Goal: Transaction & Acquisition: Purchase product/service

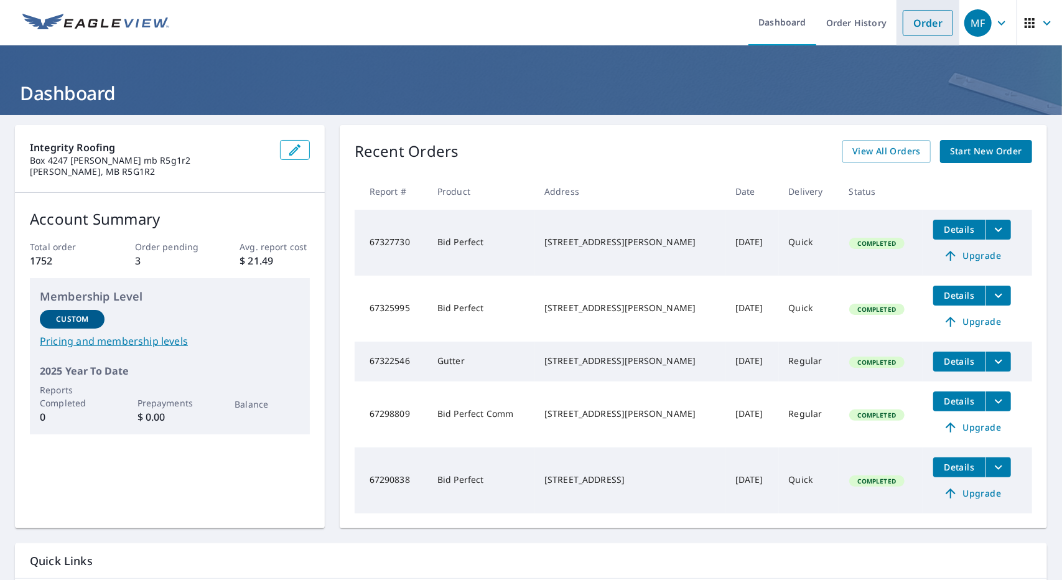
click at [908, 35] on li "Order" at bounding box center [927, 22] width 63 height 45
click at [905, 18] on link "Order" at bounding box center [927, 23] width 50 height 26
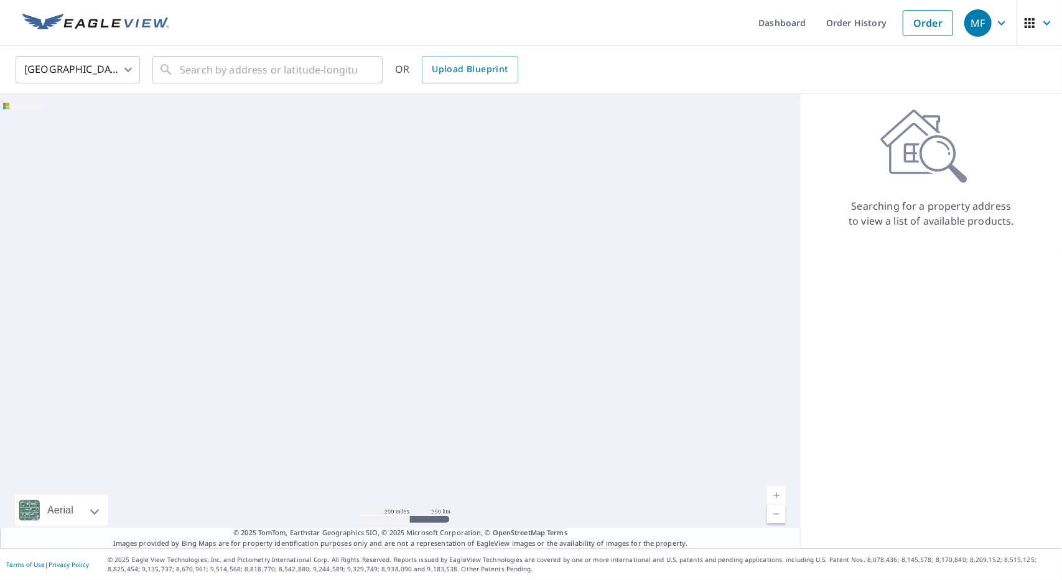
click at [114, 76] on body "MF MF Dashboard Order History Order MF United States US ​ ​ OR Upload Blueprint…" at bounding box center [531, 290] width 1062 height 580
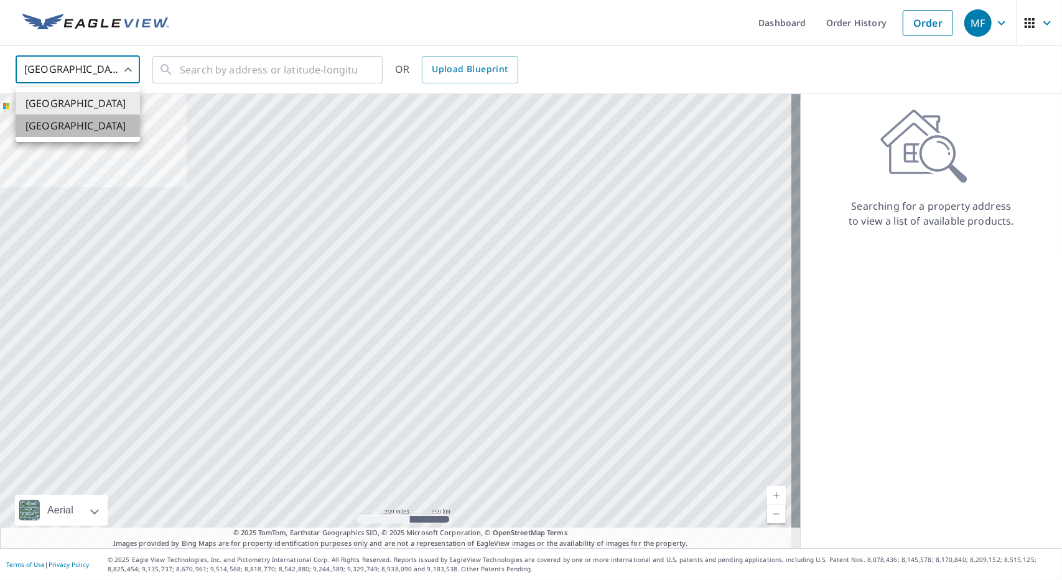
click at [95, 135] on li "[GEOGRAPHIC_DATA]" at bounding box center [78, 125] width 124 height 22
type input "CA"
click at [224, 75] on input "text" at bounding box center [268, 69] width 177 height 35
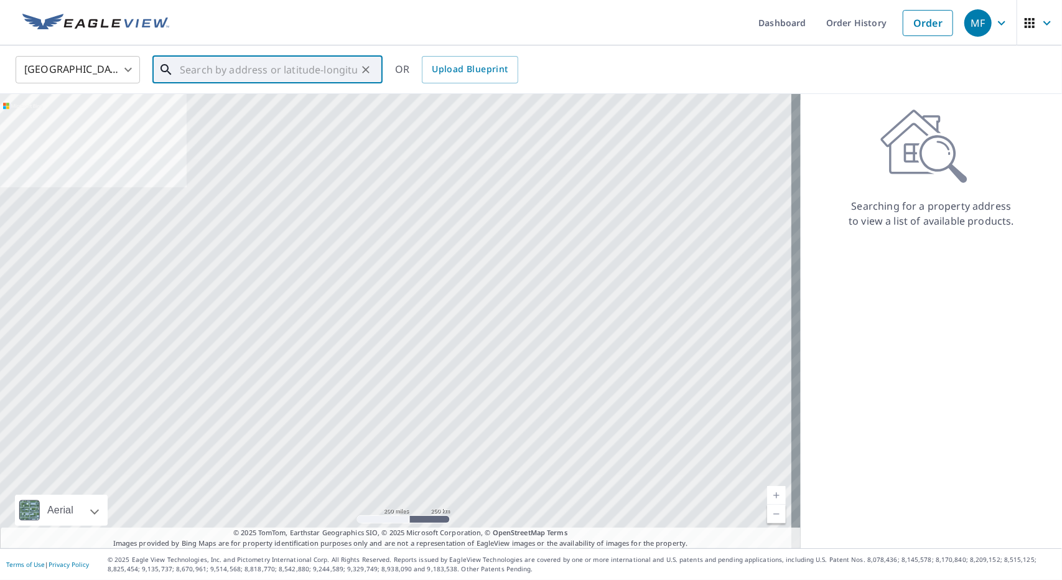
paste input "[STREET_ADDRESS]"
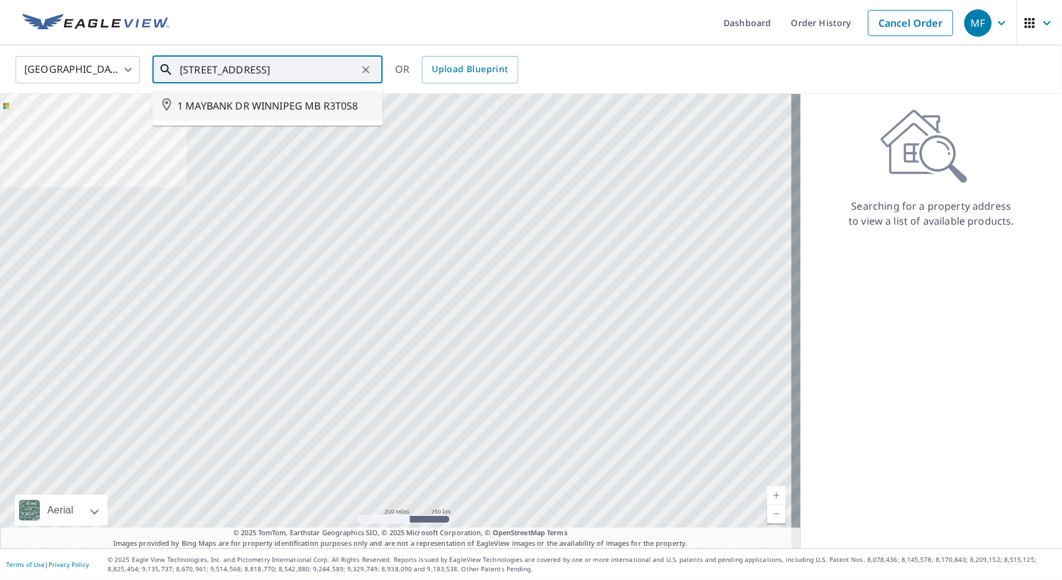
click at [249, 112] on span "1 MAYBANK DR WINNIPEG MB R3T0S8" at bounding box center [274, 105] width 195 height 15
type input "1 MAYBANK DR WINNIPEG MB R3T0S8"
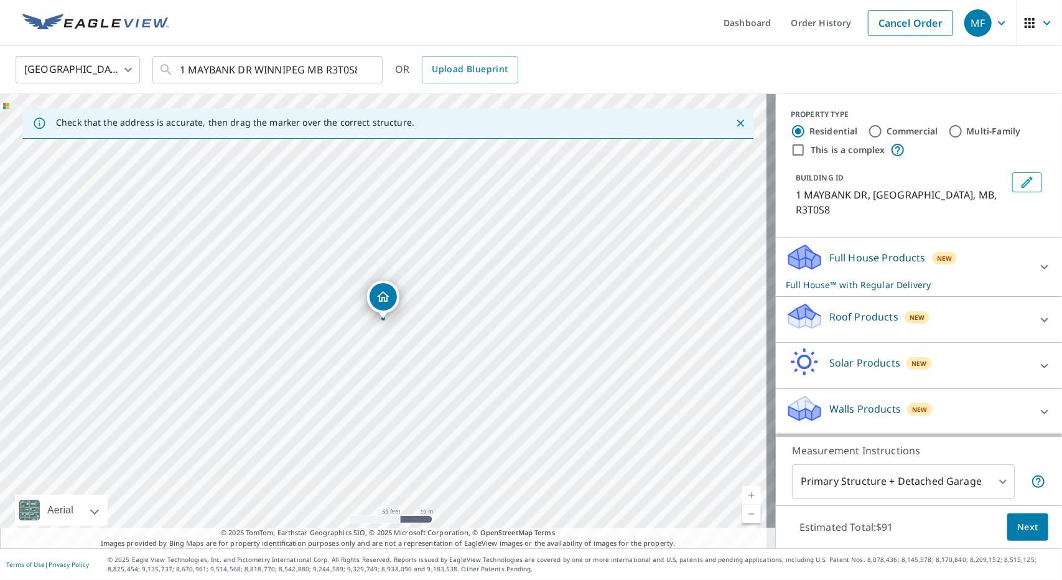
click at [836, 309] on p "Roof Products" at bounding box center [863, 316] width 69 height 15
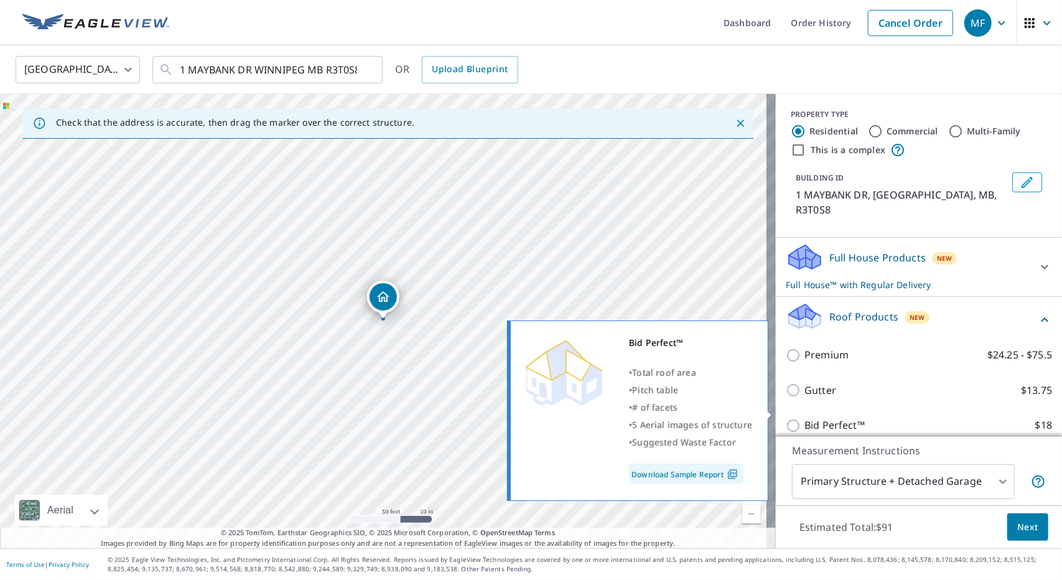
click at [786, 418] on input "Bid Perfect™ $18" at bounding box center [794, 425] width 19 height 15
checkbox input "true"
checkbox input "false"
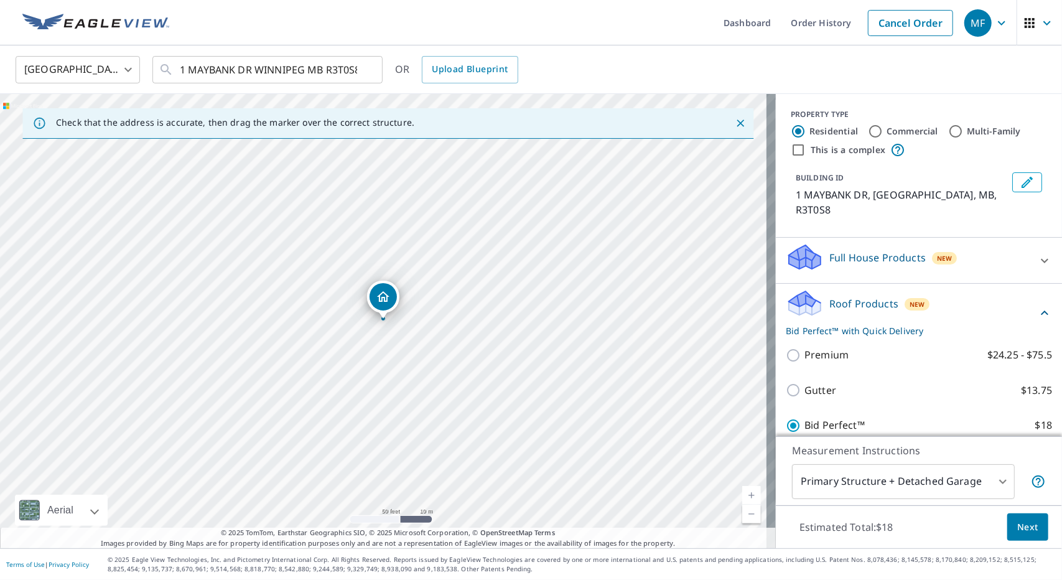
click at [1017, 533] on span "Next" at bounding box center [1027, 527] width 21 height 16
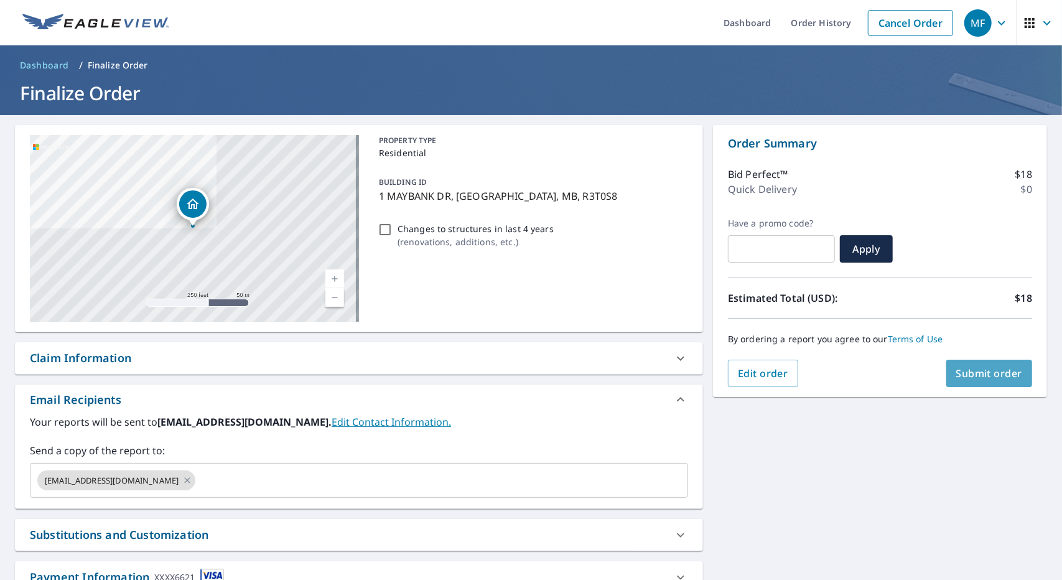
click at [957, 369] on span "Submit order" at bounding box center [989, 373] width 67 height 14
checkbox input "true"
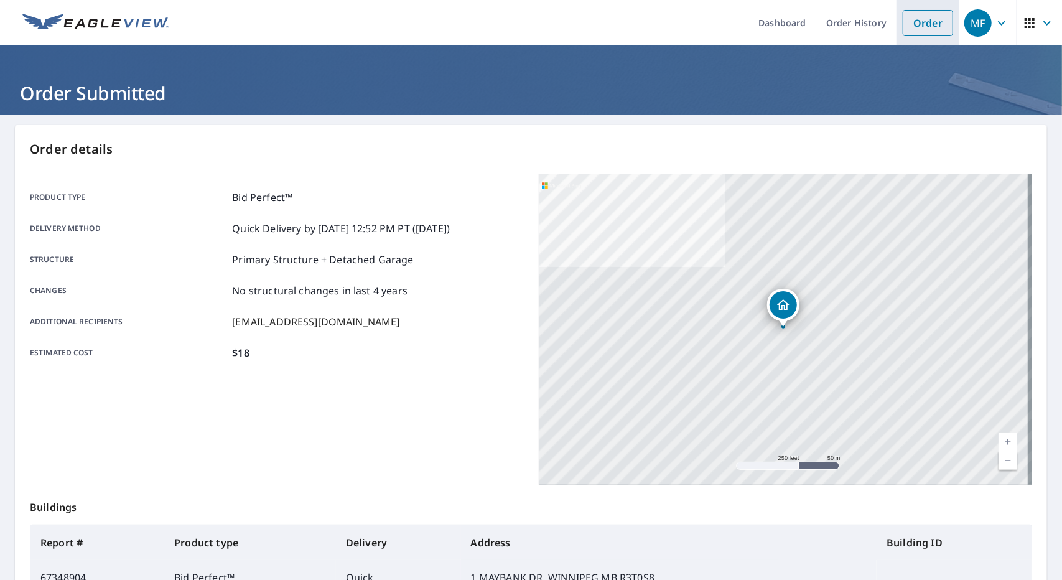
click at [917, 22] on link "Order" at bounding box center [927, 23] width 50 height 26
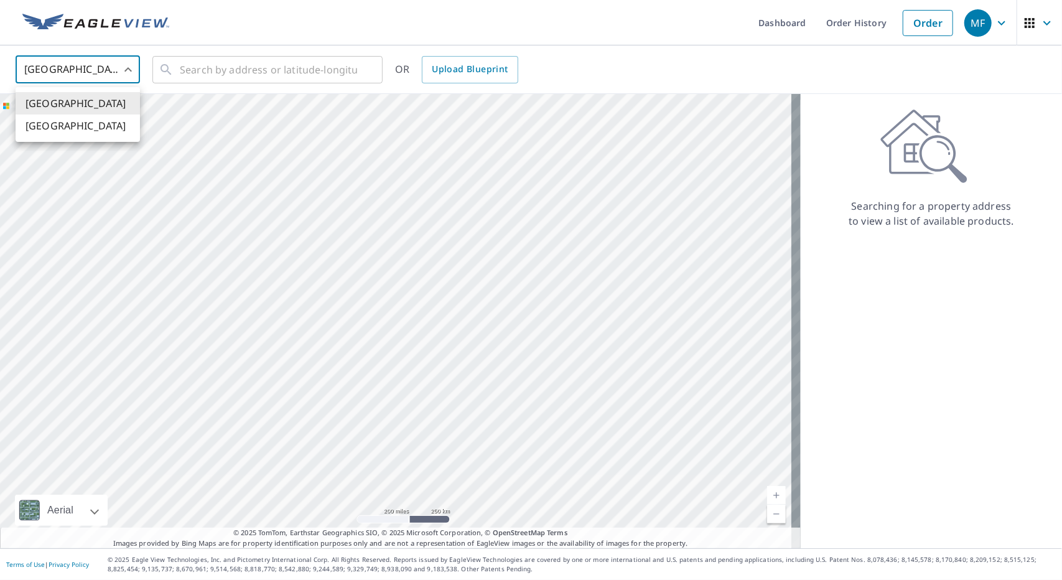
click at [116, 73] on body "MF MF Dashboard Order History Order MF United States US ​ ​ OR Upload Blueprint…" at bounding box center [531, 290] width 1062 height 580
click at [101, 134] on li "[GEOGRAPHIC_DATA]" at bounding box center [78, 125] width 124 height 22
type input "CA"
click at [228, 70] on input "text" at bounding box center [268, 69] width 177 height 35
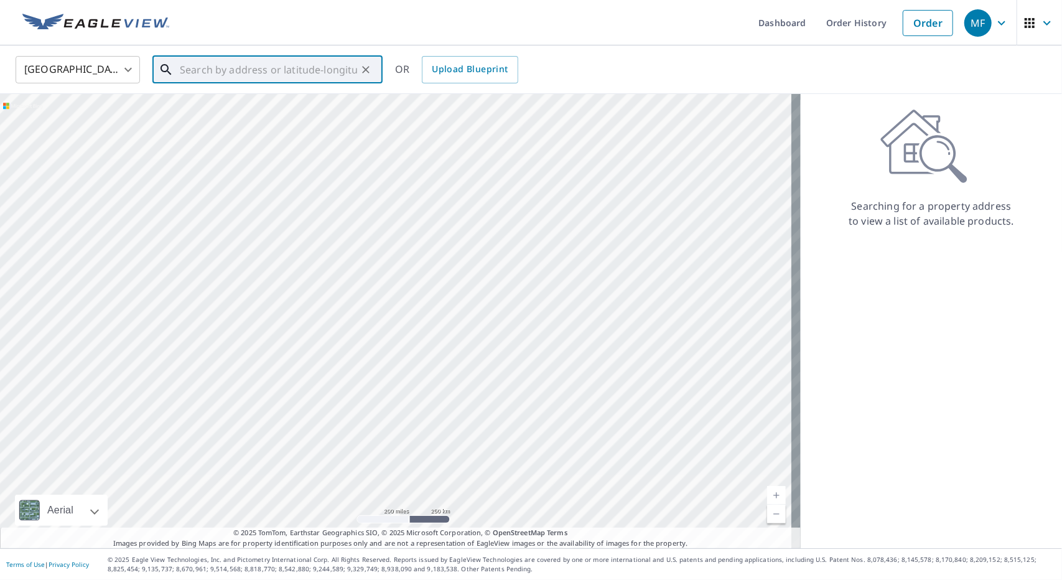
paste input "[STREET_ADDRESS]"
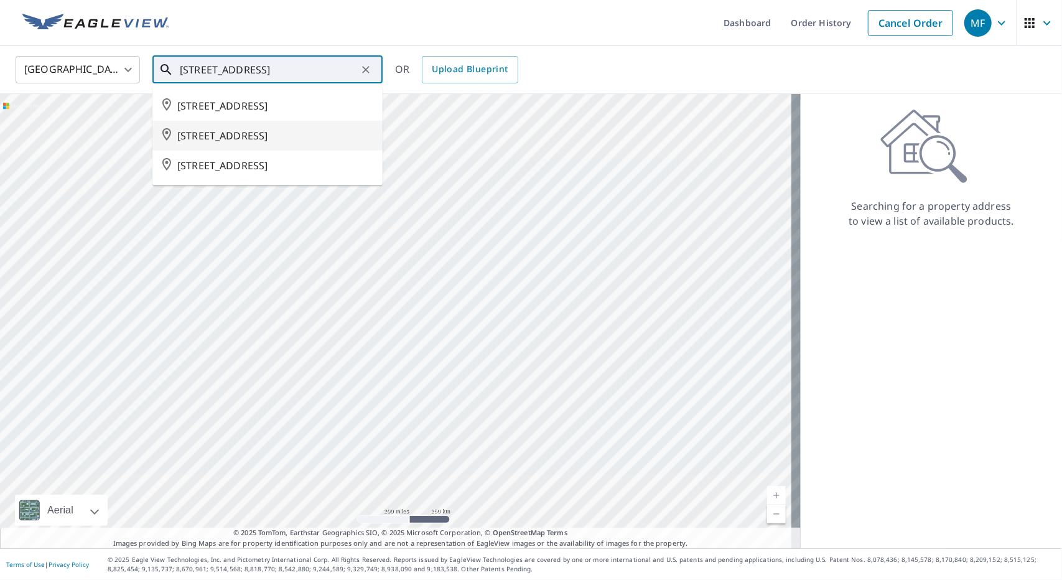
click at [272, 143] on span "[STREET_ADDRESS]" at bounding box center [274, 135] width 195 height 15
type input "[STREET_ADDRESS]"
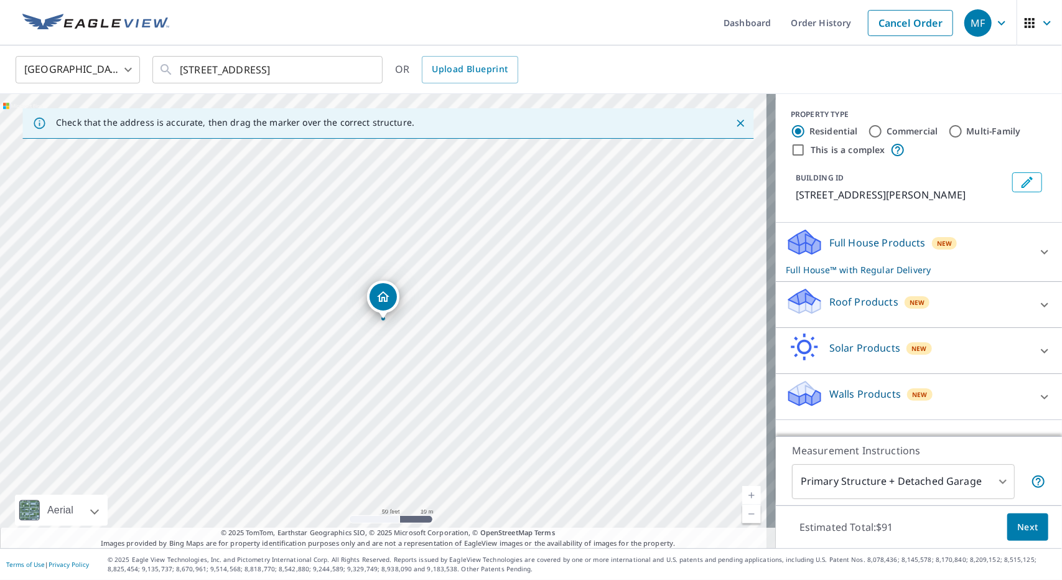
click at [829, 295] on p "Roof Products" at bounding box center [863, 301] width 69 height 15
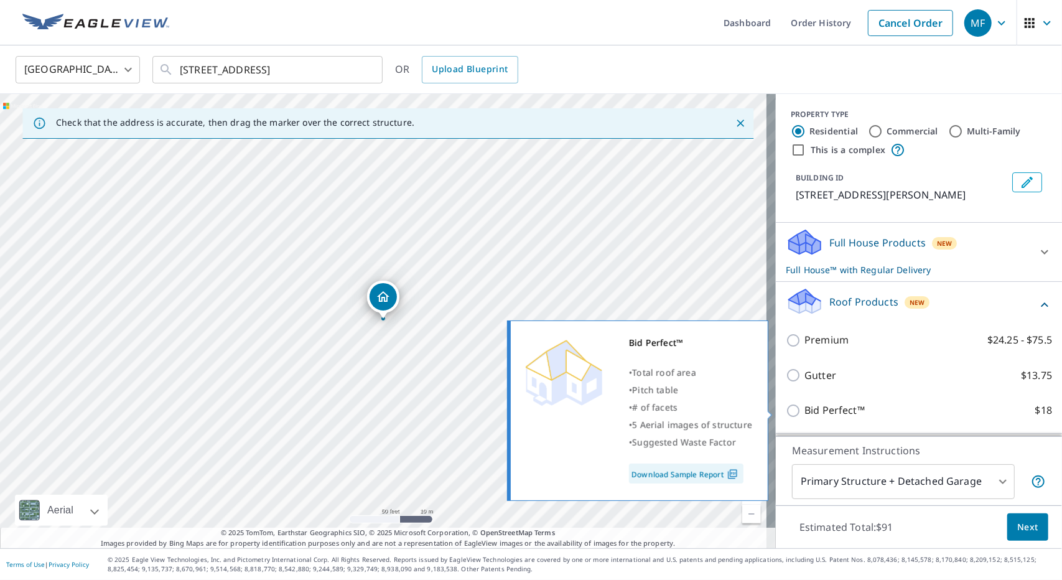
click at [785, 412] on input "Bid Perfect™ $18" at bounding box center [794, 410] width 19 height 15
checkbox input "true"
checkbox input "false"
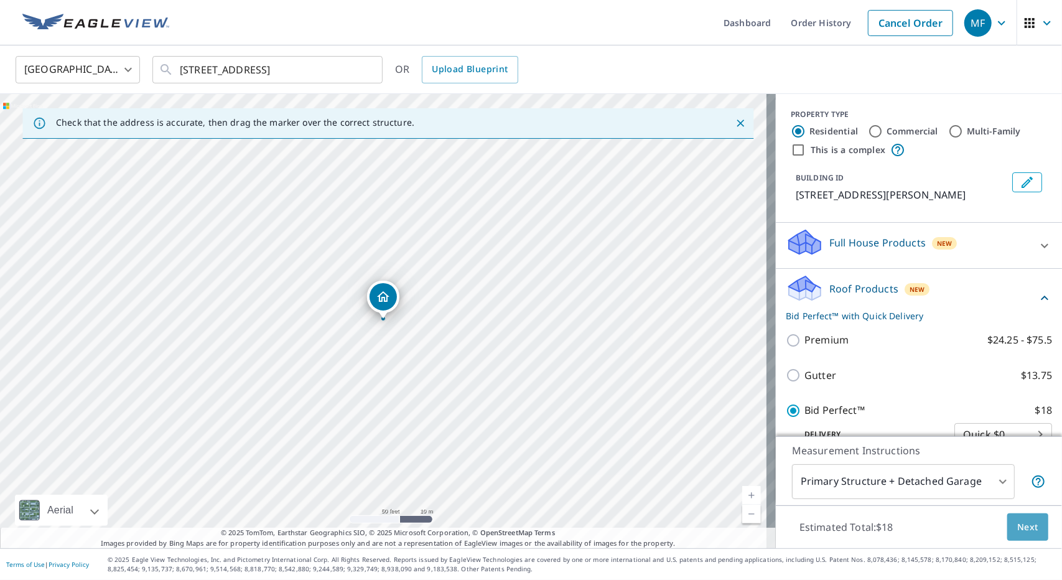
click at [1025, 524] on span "Next" at bounding box center [1027, 527] width 21 height 16
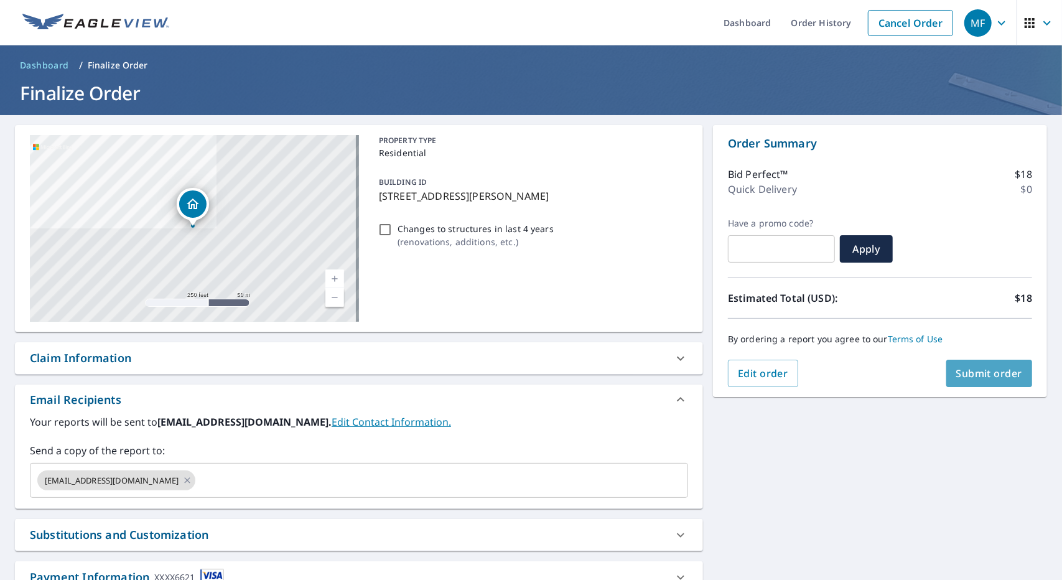
click at [988, 369] on span "Submit order" at bounding box center [989, 373] width 67 height 14
checkbox input "true"
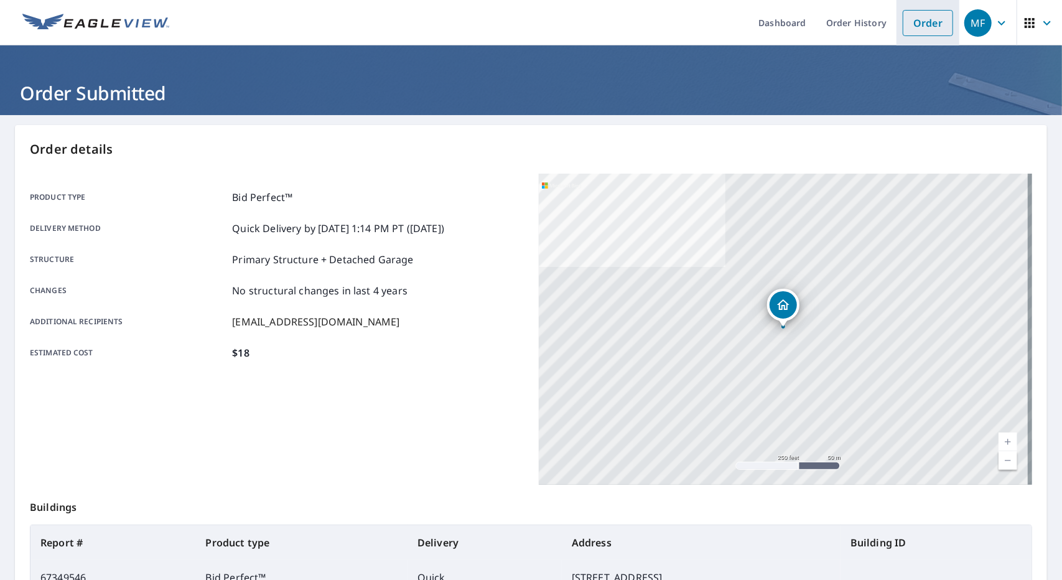
click at [905, 24] on link "Order" at bounding box center [927, 23] width 50 height 26
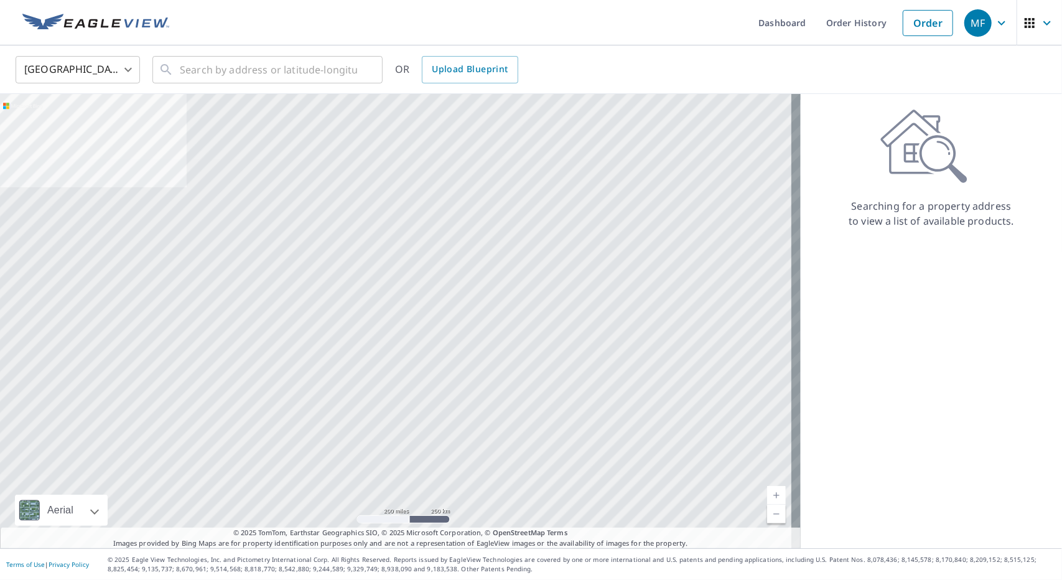
click at [84, 64] on body "MF MF Dashboard Order History Order MF United States US ​ ​ OR Upload Blueprint…" at bounding box center [531, 290] width 1062 height 580
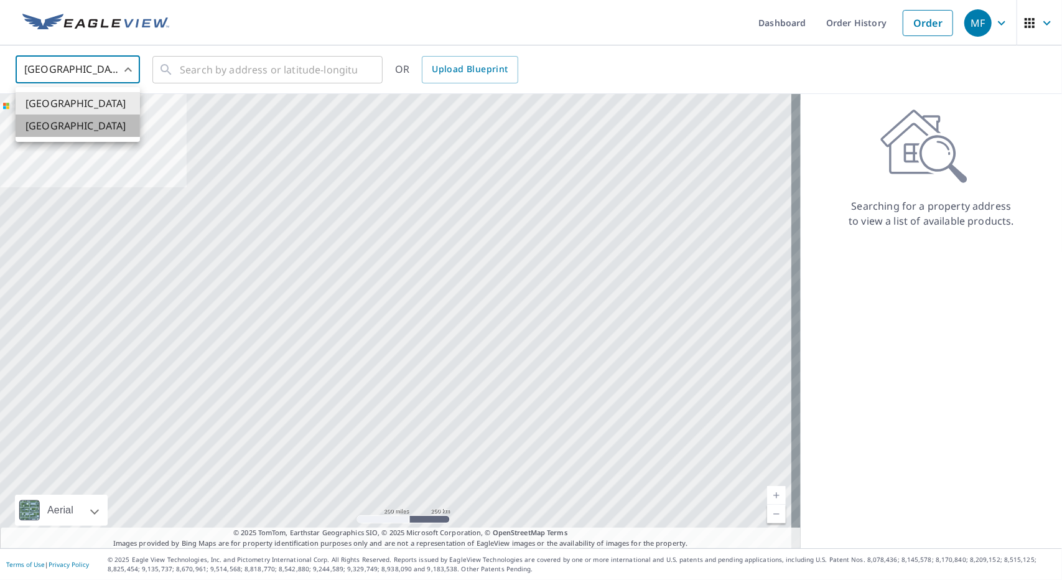
click at [91, 122] on li "[GEOGRAPHIC_DATA]" at bounding box center [78, 125] width 124 height 22
type input "CA"
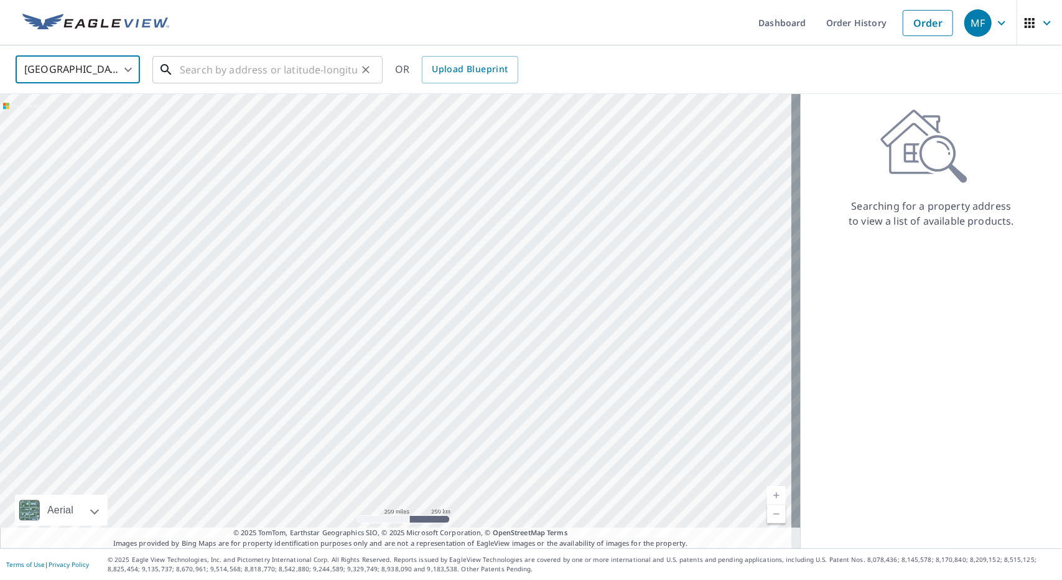
click at [241, 63] on input "text" at bounding box center [268, 69] width 177 height 35
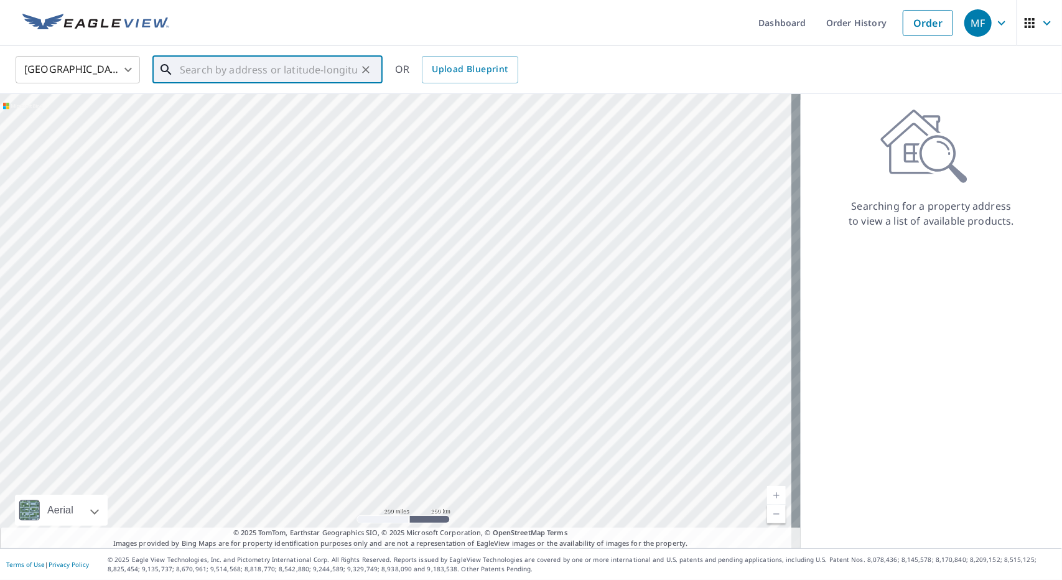
paste input "[STREET_ADDRESS]"
click at [280, 104] on span "[STREET_ADDRESS]" at bounding box center [274, 105] width 195 height 15
type input "[STREET_ADDRESS]"
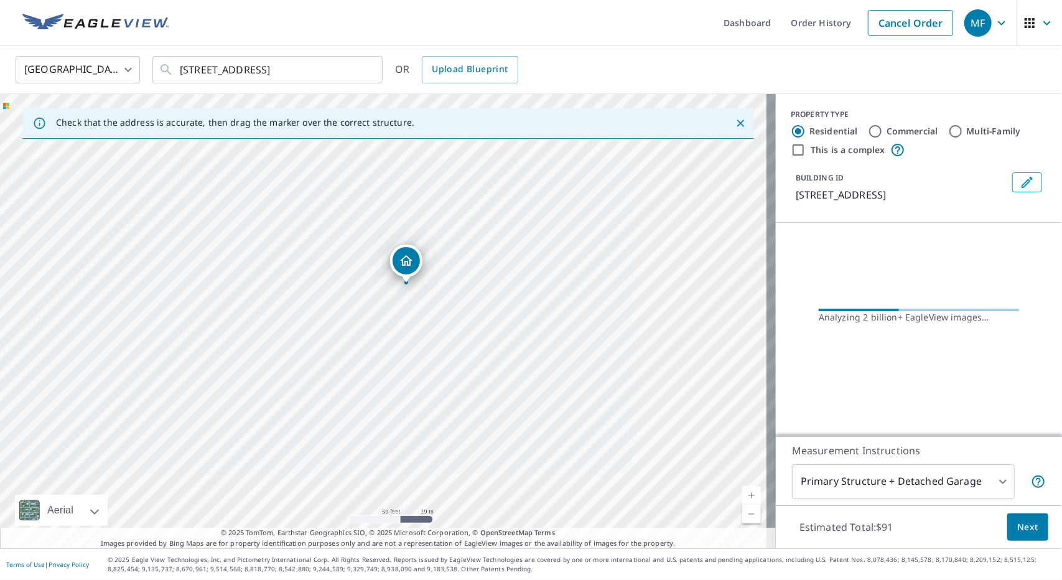
drag, startPoint x: 412, startPoint y: 283, endPoint x: 403, endPoint y: 261, distance: 23.4
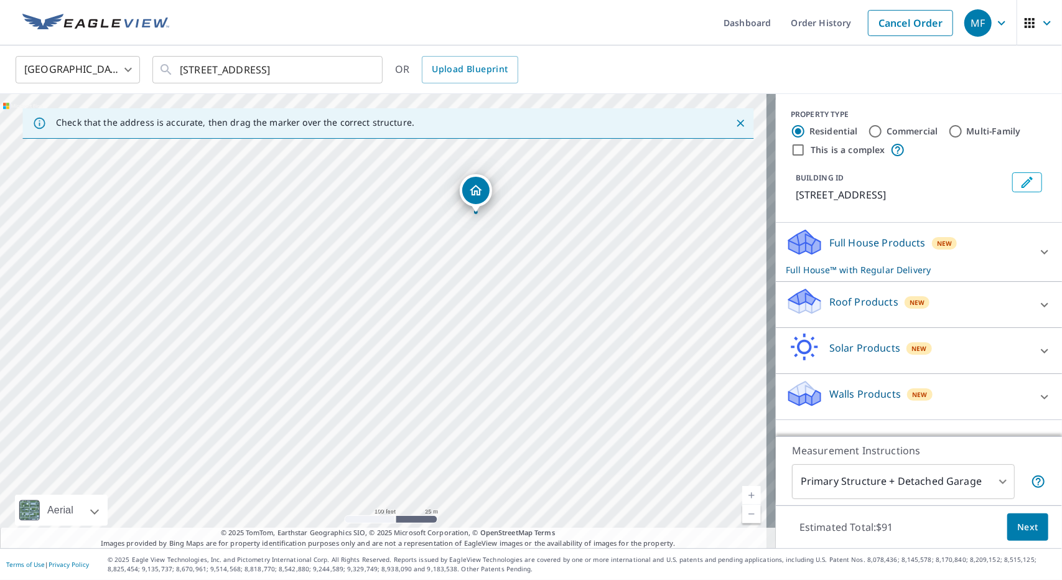
click at [809, 297] on icon at bounding box center [803, 301] width 37 height 29
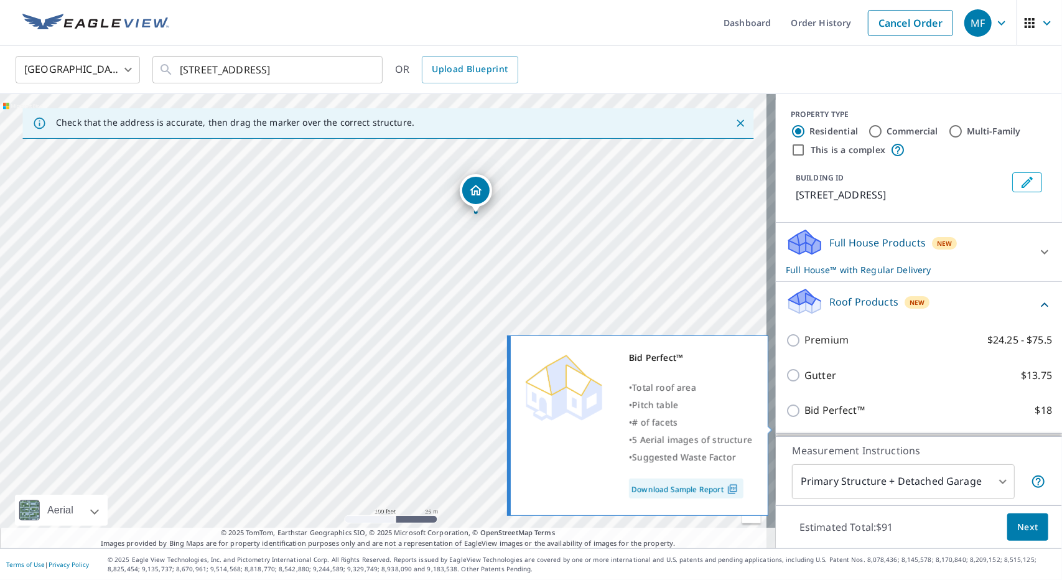
click at [785, 418] on input "Bid Perfect™ $18" at bounding box center [794, 410] width 19 height 15
checkbox input "true"
checkbox input "false"
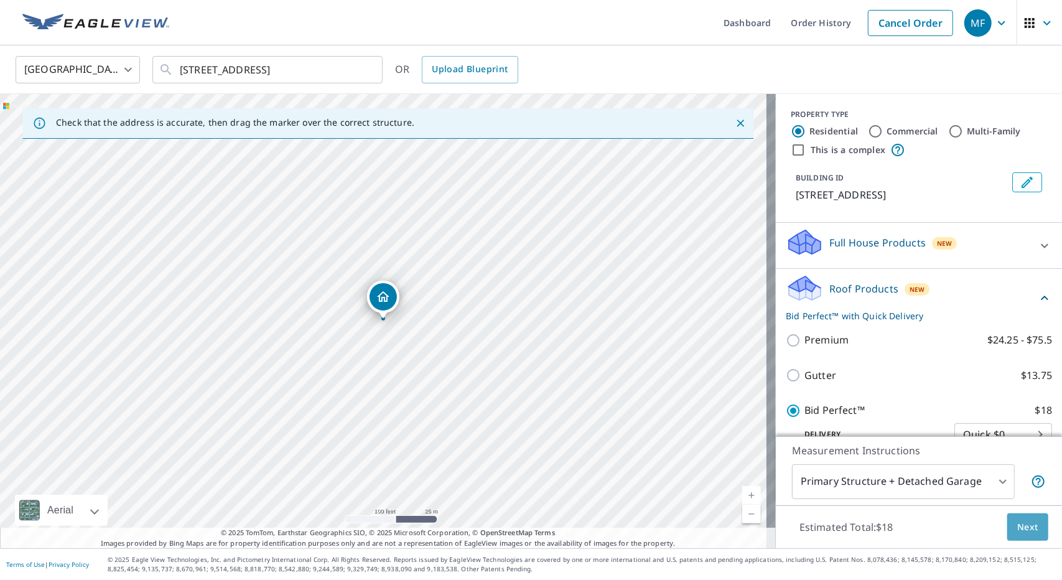
click at [1025, 528] on span "Next" at bounding box center [1027, 527] width 21 height 16
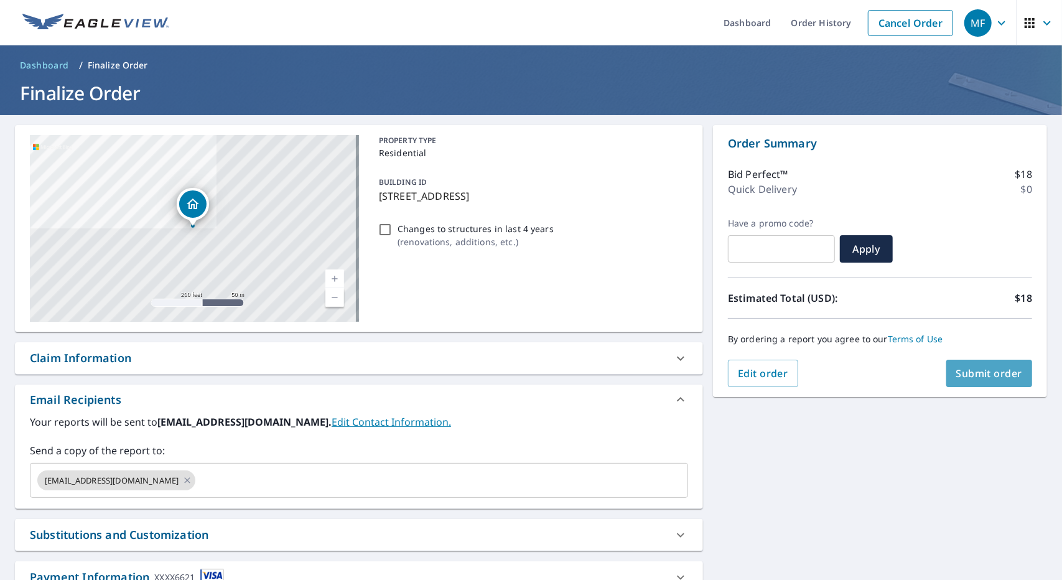
click at [973, 370] on span "Submit order" at bounding box center [989, 373] width 67 height 14
checkbox input "true"
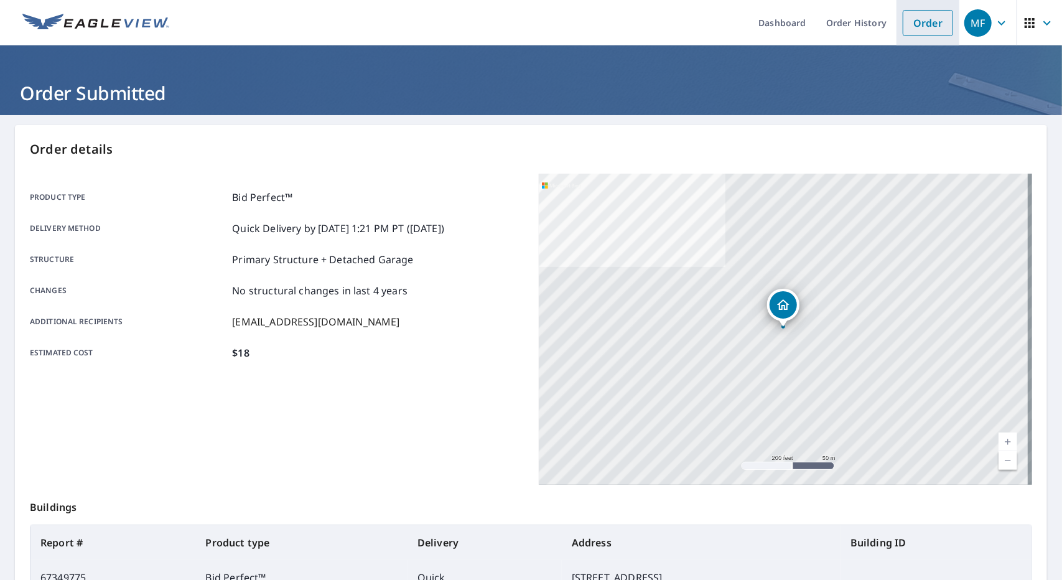
click at [909, 32] on link "Order" at bounding box center [927, 23] width 50 height 26
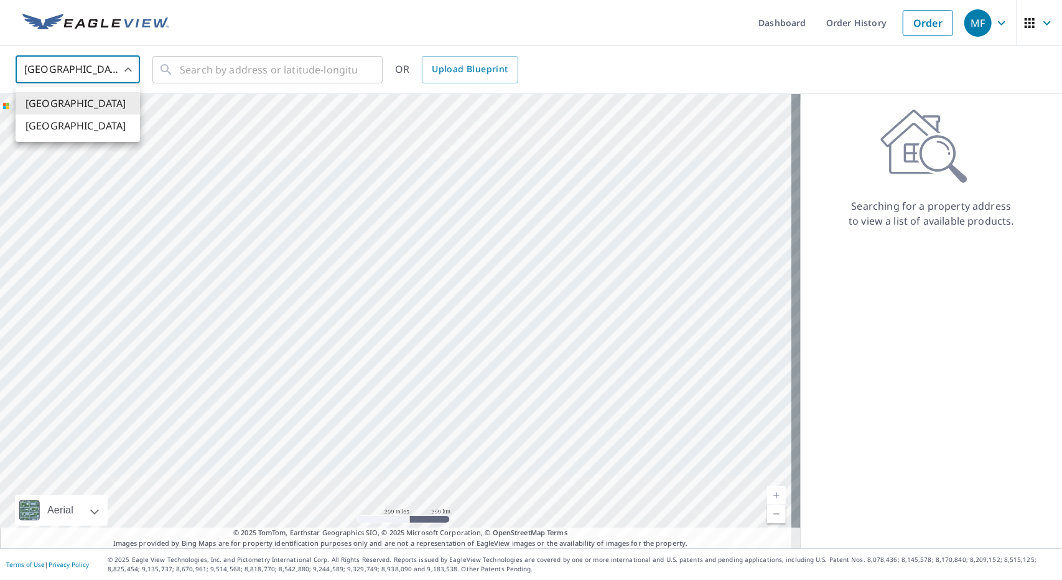
click at [86, 75] on body "MF MF Dashboard Order History Order MF United States US ​ ​ OR Upload Blueprint…" at bounding box center [531, 290] width 1062 height 580
click at [91, 126] on li "[GEOGRAPHIC_DATA]" at bounding box center [78, 125] width 124 height 22
type input "CA"
click at [195, 62] on input "text" at bounding box center [268, 69] width 177 height 35
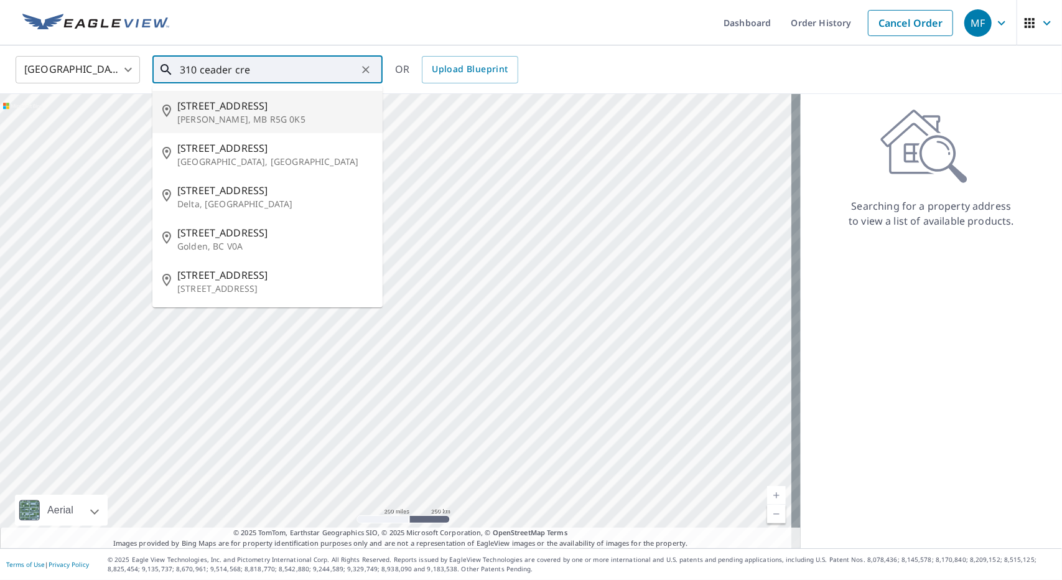
click at [299, 120] on p "[PERSON_NAME], MB R5G 0K5" at bounding box center [274, 119] width 195 height 12
type input "[STREET_ADDRESS][PERSON_NAME]"
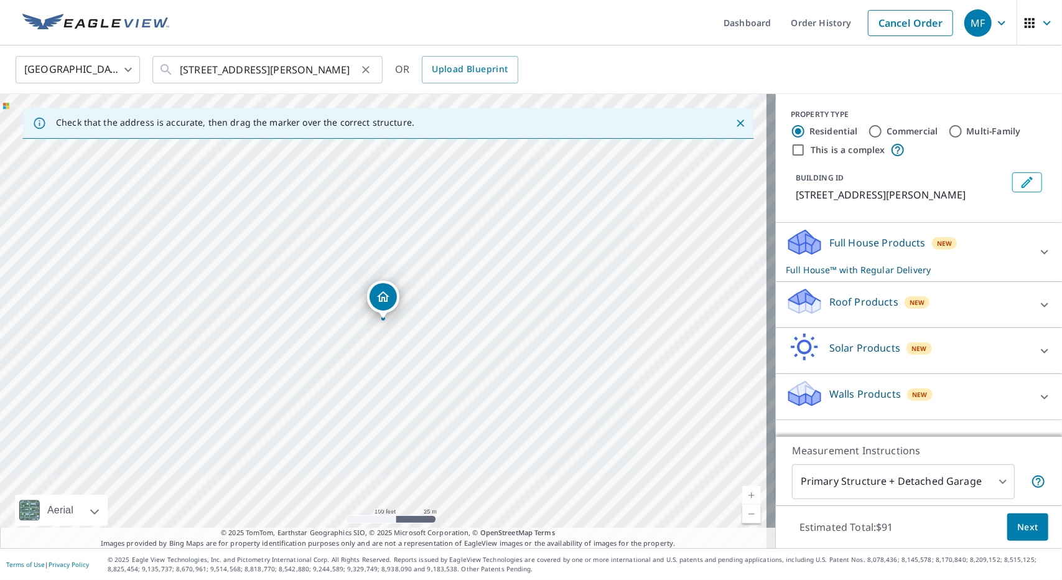
drag, startPoint x: 179, startPoint y: 69, endPoint x: 257, endPoint y: 69, distance: 77.7
click at [257, 69] on div "[STREET_ADDRESS][PERSON_NAME] ​" at bounding box center [267, 69] width 230 height 27
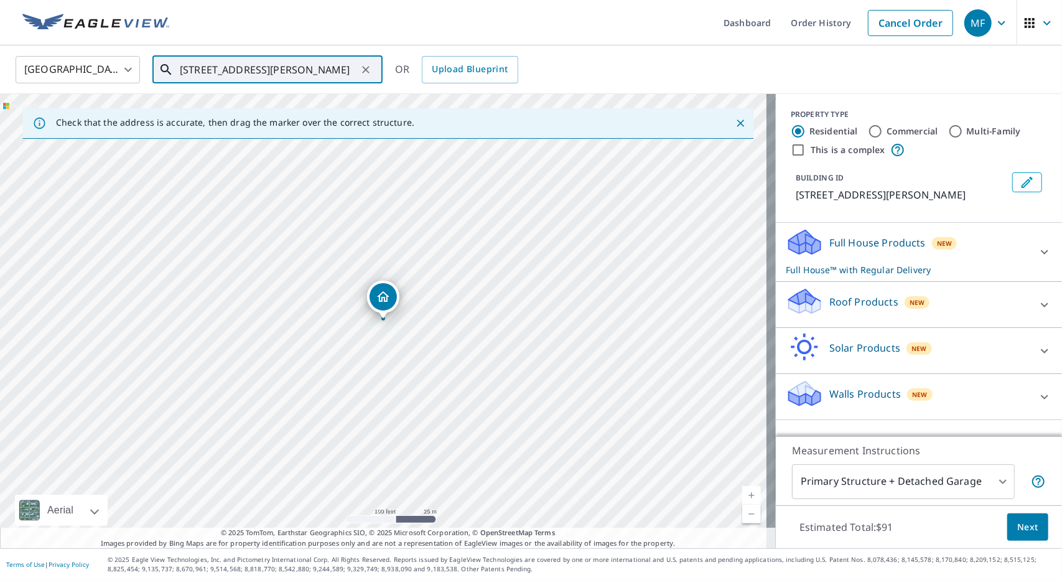
drag, startPoint x: 177, startPoint y: 69, endPoint x: 228, endPoint y: 70, distance: 51.0
click at [228, 70] on div "[STREET_ADDRESS][PERSON_NAME] ​" at bounding box center [267, 69] width 230 height 27
click at [272, 70] on input "[STREET_ADDRESS][PERSON_NAME]" at bounding box center [268, 69] width 177 height 35
drag, startPoint x: 270, startPoint y: 68, endPoint x: 177, endPoint y: 68, distance: 93.3
click at [177, 68] on div "[STREET_ADDRESS][PERSON_NAME] ​" at bounding box center [267, 69] width 230 height 27
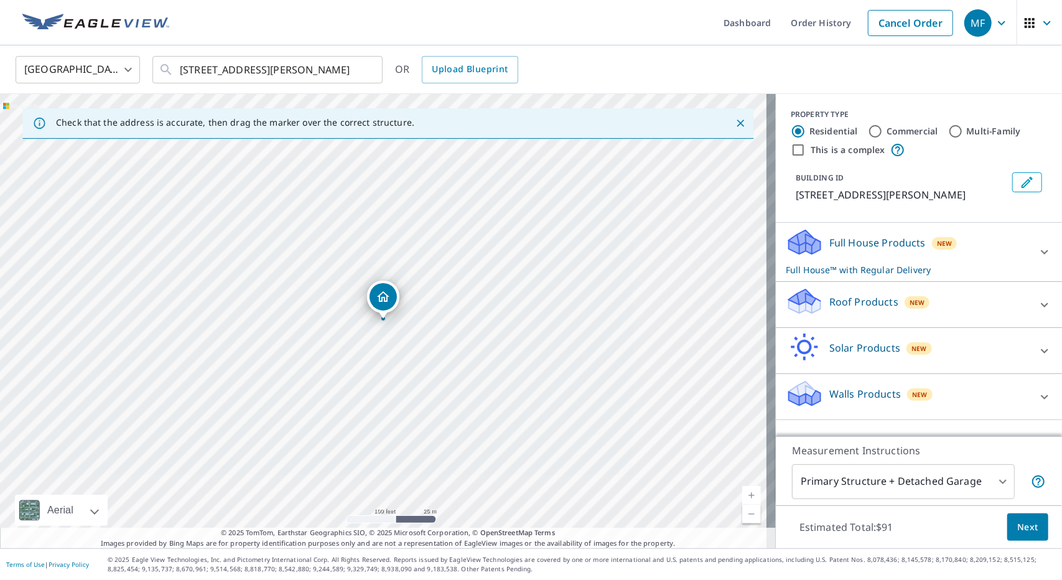
click at [813, 299] on icon at bounding box center [803, 301] width 37 height 29
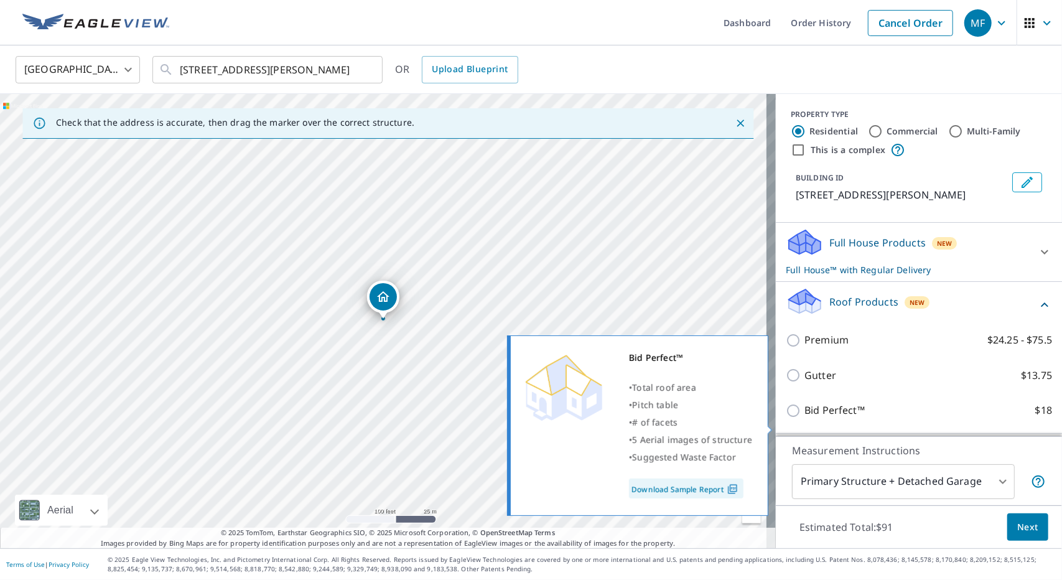
click at [785, 418] on input "Bid Perfect™ $18" at bounding box center [794, 410] width 19 height 15
checkbox input "true"
checkbox input "false"
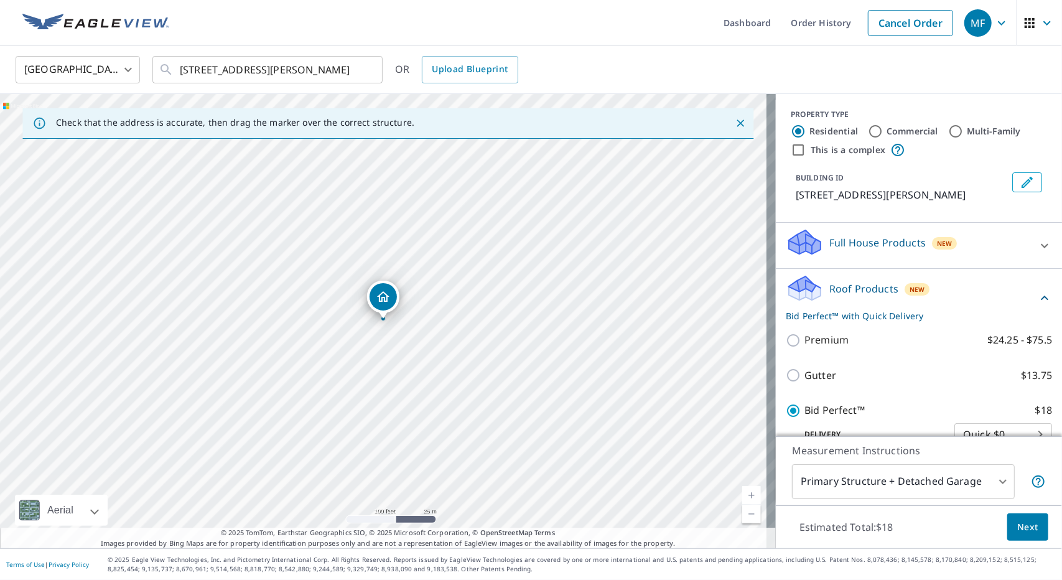
click at [1027, 528] on span "Next" at bounding box center [1027, 527] width 21 height 16
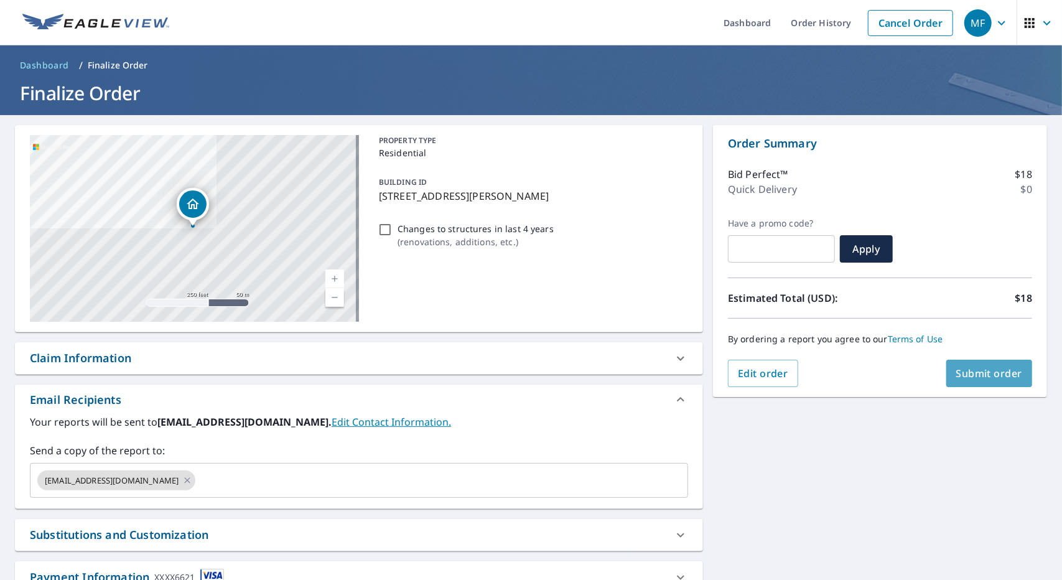
click at [968, 377] on span "Submit order" at bounding box center [989, 373] width 67 height 14
checkbox input "true"
